Goal: Transaction & Acquisition: Purchase product/service

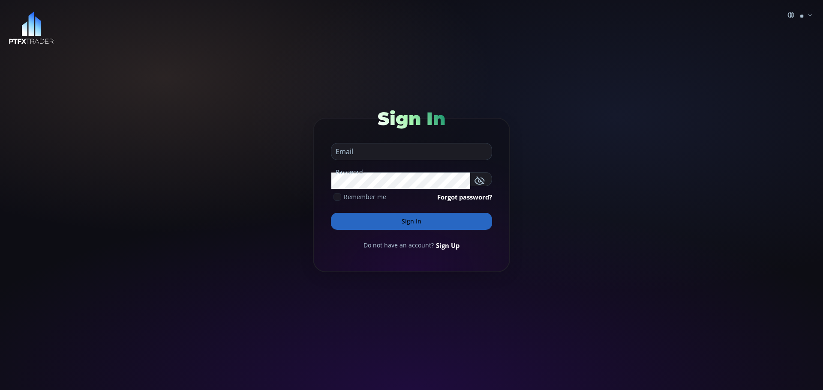
click at [356, 150] on input "email" at bounding box center [409, 152] width 156 height 16
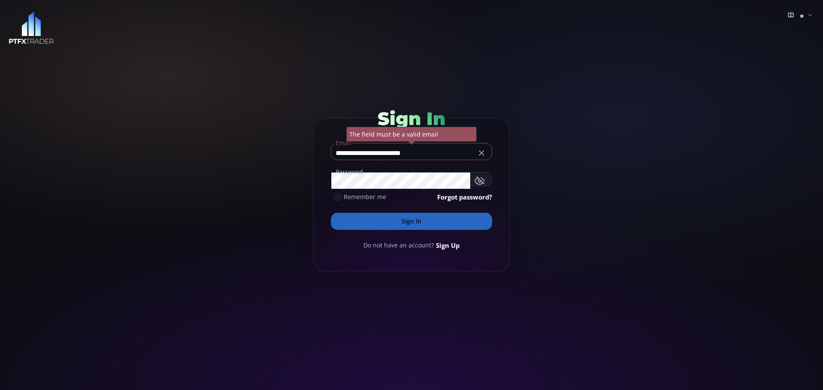
type input "**********"
click at [417, 223] on button "Sign In" at bounding box center [411, 221] width 161 height 17
click at [408, 222] on button "Sign In" at bounding box center [411, 221] width 161 height 17
click at [469, 178] on use "button" at bounding box center [469, 179] width 10 height 9
click at [469, 179] on icon "button" at bounding box center [469, 179] width 10 height 10
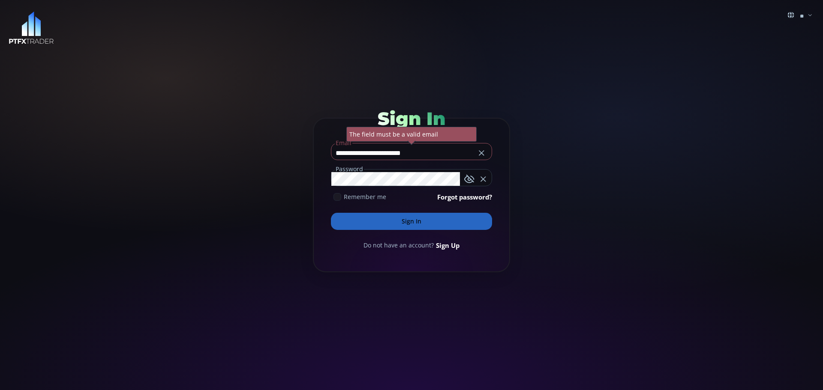
click at [406, 224] on button "Sign In" at bounding box center [411, 221] width 161 height 17
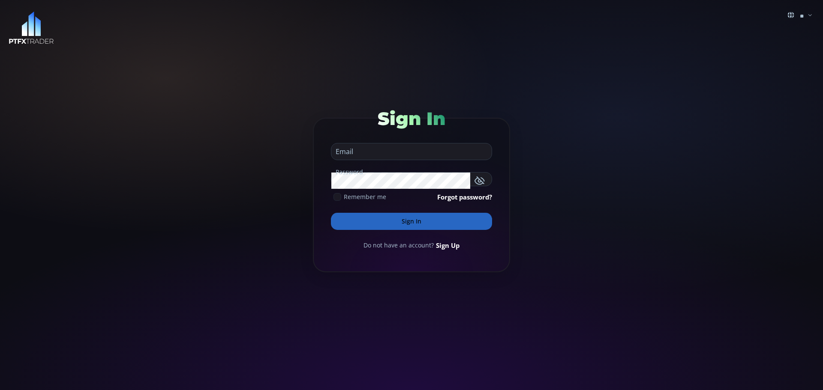
click at [356, 149] on input "email" at bounding box center [409, 152] width 156 height 16
type input "**********"
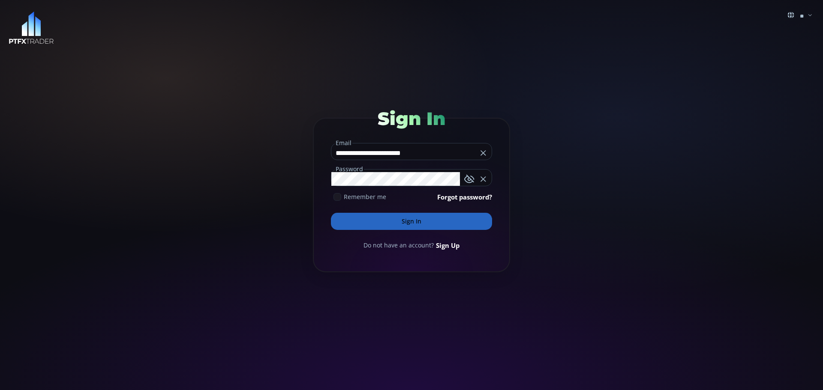
click at [405, 222] on button "Sign In" at bounding box center [411, 221] width 161 height 17
click at [411, 220] on button "Sign In" at bounding box center [411, 221] width 161 height 17
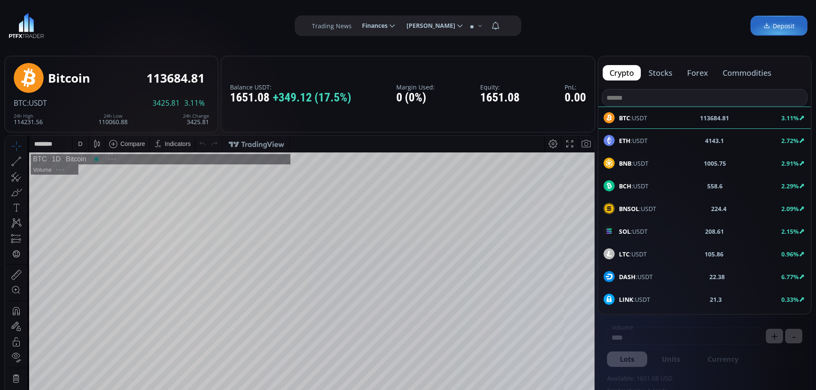
scroll to position [119, 0]
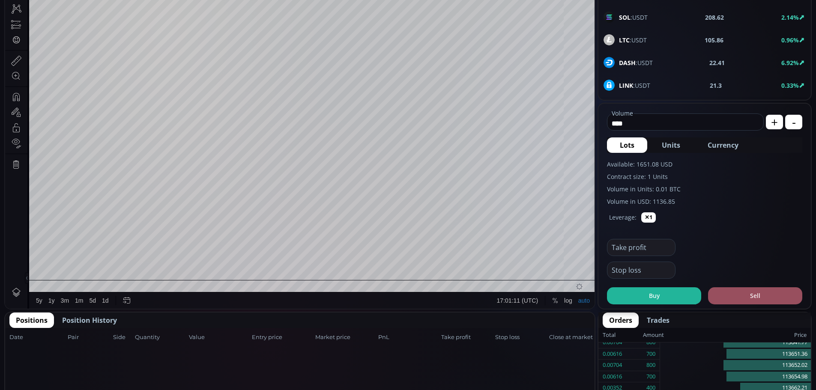
scroll to position [257, 0]
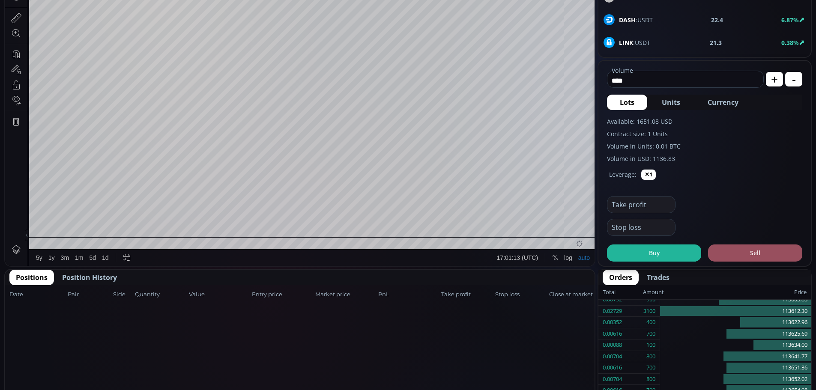
click at [77, 279] on span "Position History" at bounding box center [89, 278] width 55 height 10
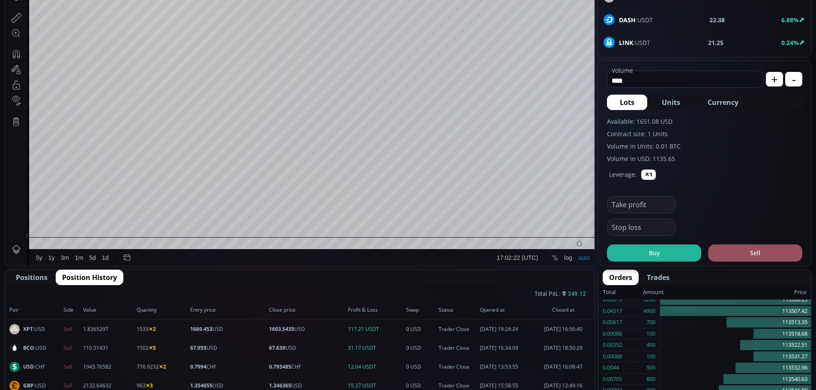
click at [27, 279] on span "Positions" at bounding box center [32, 278] width 32 height 10
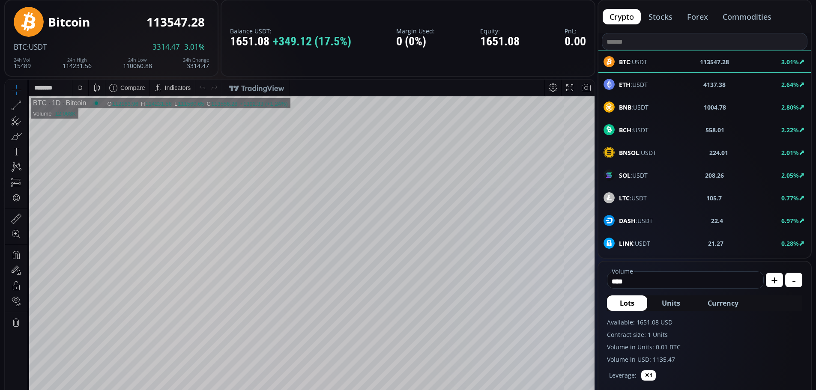
scroll to position [0, 0]
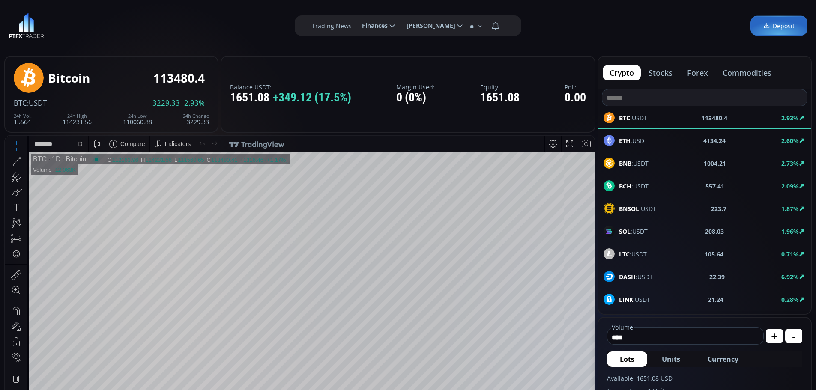
click at [631, 100] on input at bounding box center [704, 98] width 205 height 16
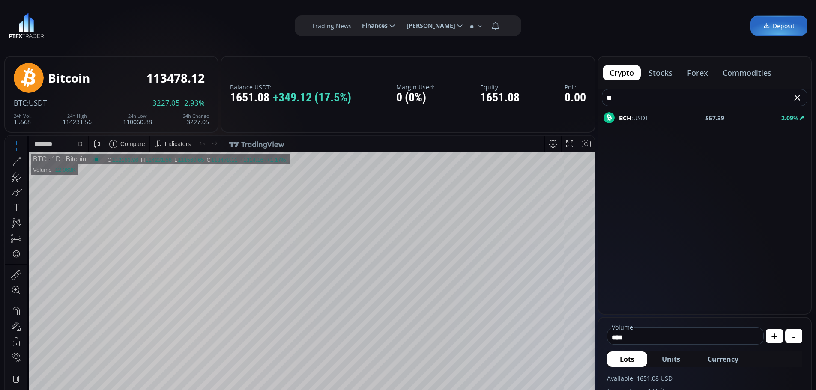
type input "*"
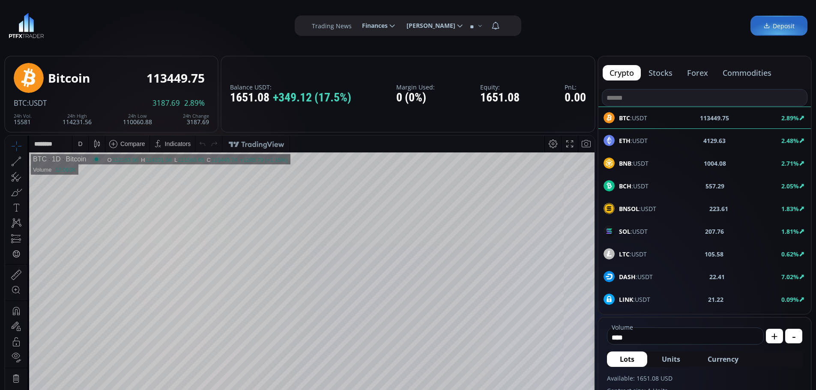
click at [738, 73] on button "commodities" at bounding box center [747, 72] width 63 height 15
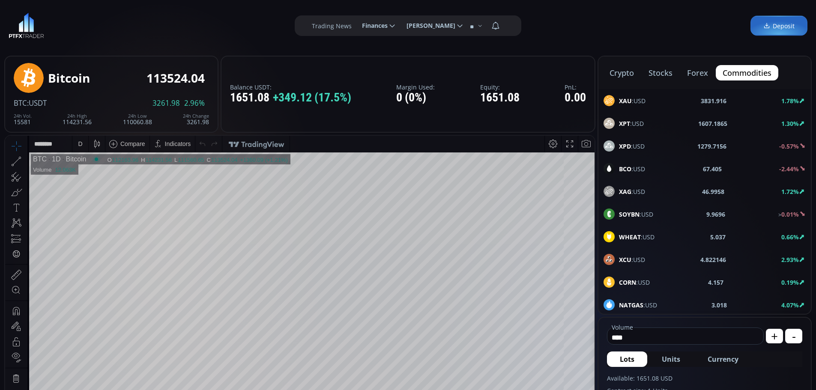
click at [629, 169] on b "BCO" at bounding box center [625, 169] width 12 height 8
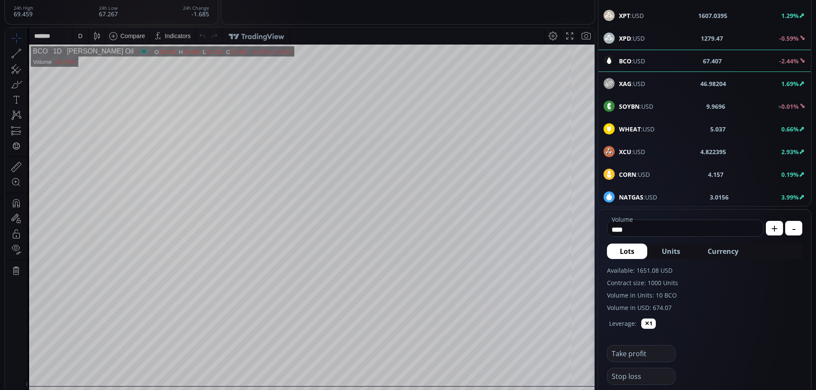
scroll to position [129, 0]
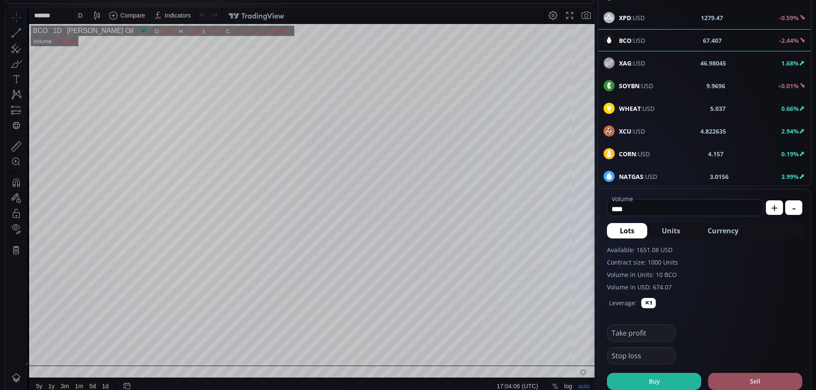
click at [722, 232] on span "Currency" at bounding box center [723, 231] width 31 height 10
click at [756, 209] on icon at bounding box center [755, 209] width 9 height 9
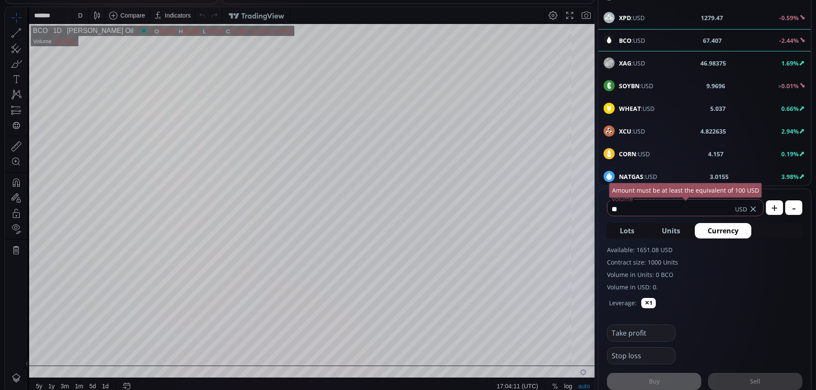
type input "*"
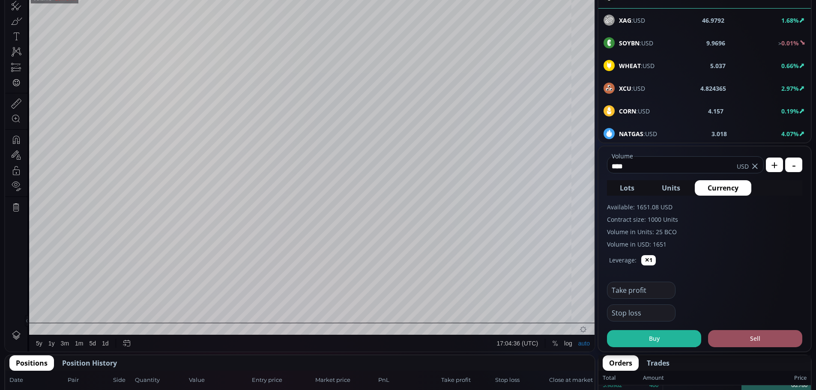
scroll to position [214, 0]
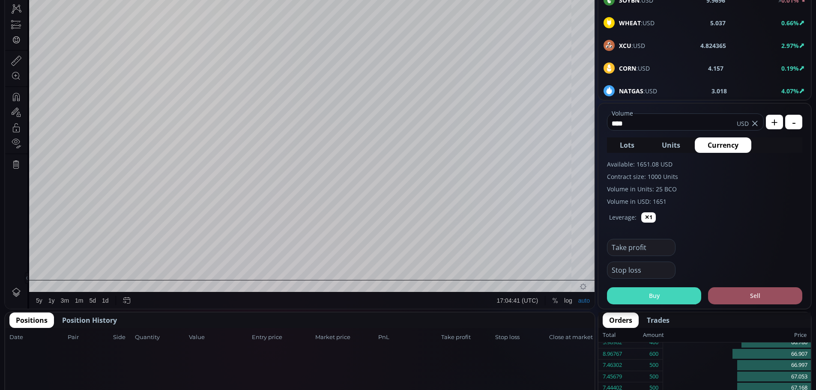
type input "****"
click at [652, 296] on button "Buy" at bounding box center [654, 295] width 94 height 17
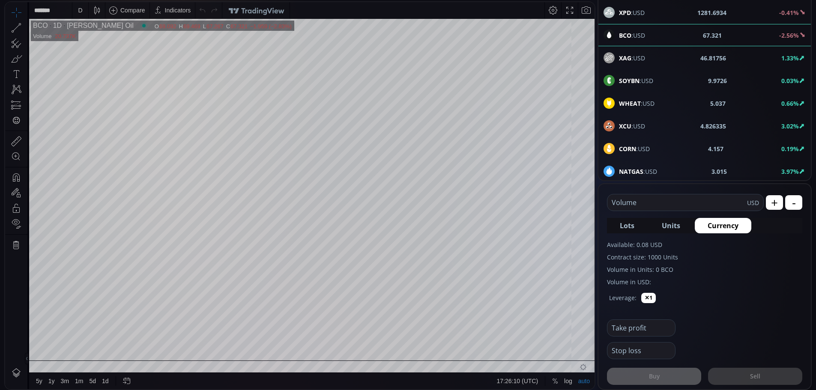
scroll to position [129, 0]
